Goal: Book appointment/travel/reservation

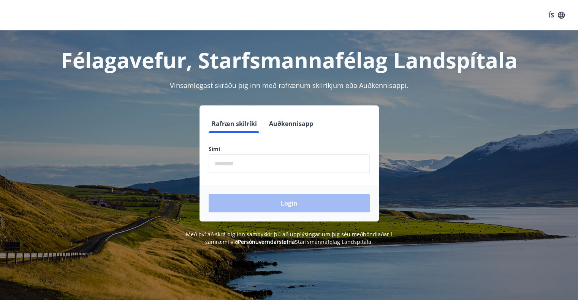
click at [282, 173] on form "Rafræn skilríki Auðkennisapp Sími ​ Login" at bounding box center [288, 168] width 179 height 107
click at [282, 167] on input "phone" at bounding box center [288, 164] width 161 height 19
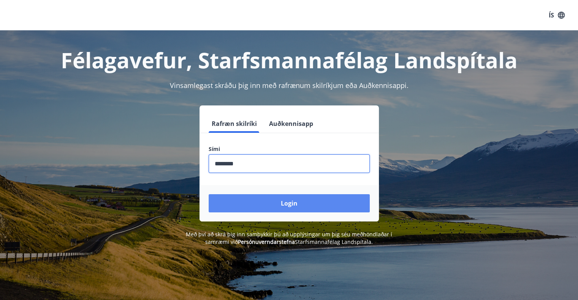
type input "********"
click at [295, 200] on button "Login" at bounding box center [288, 203] width 161 height 18
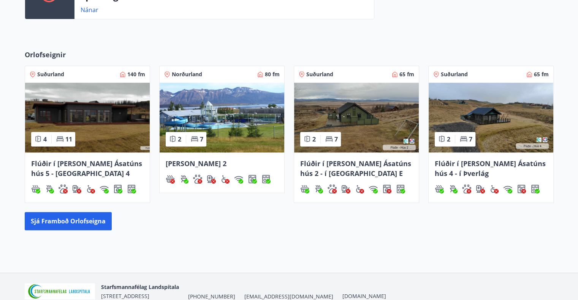
scroll to position [304, 0]
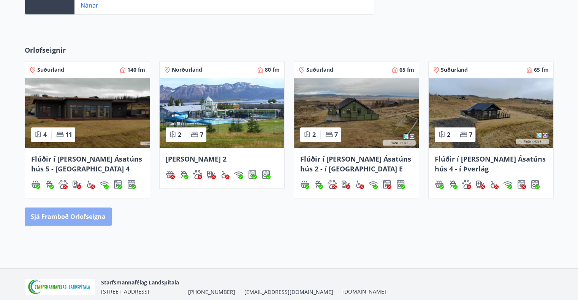
click at [104, 217] on button "Sjá framboð orlofseigna" at bounding box center [68, 217] width 87 height 18
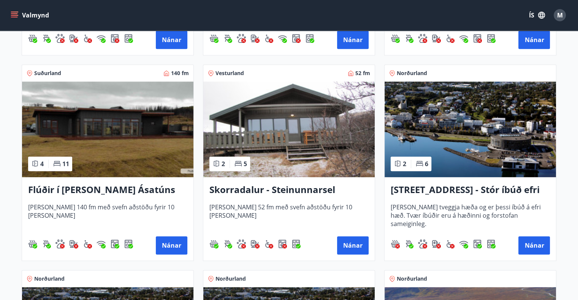
scroll to position [532, 0]
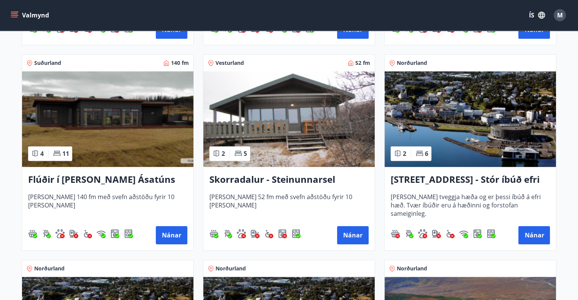
click at [254, 179] on h3 "Skorradalur - Steinunnarsel" at bounding box center [288, 180] width 159 height 14
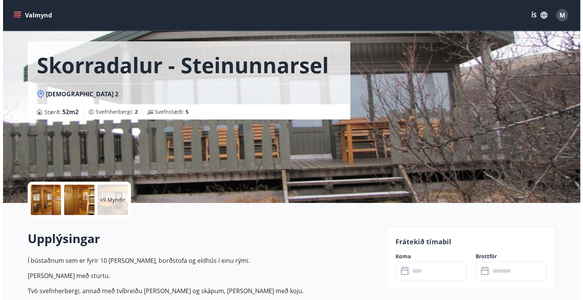
scroll to position [76, 0]
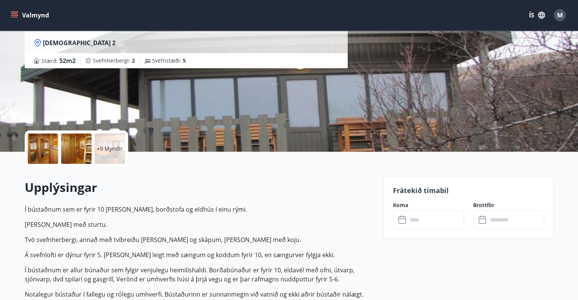
click at [49, 155] on div at bounding box center [43, 149] width 30 height 30
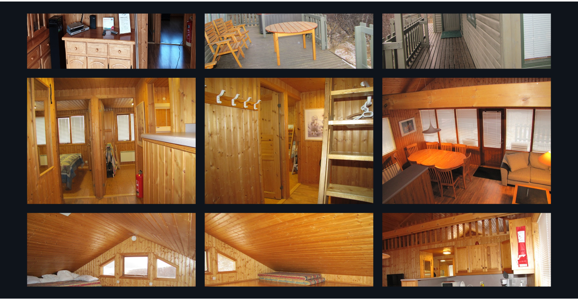
scroll to position [0, 0]
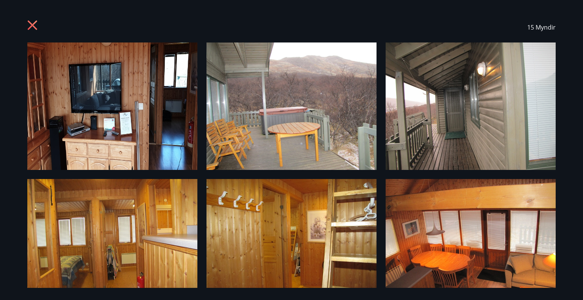
click at [32, 29] on icon at bounding box center [33, 26] width 12 height 12
